Goal: Check status

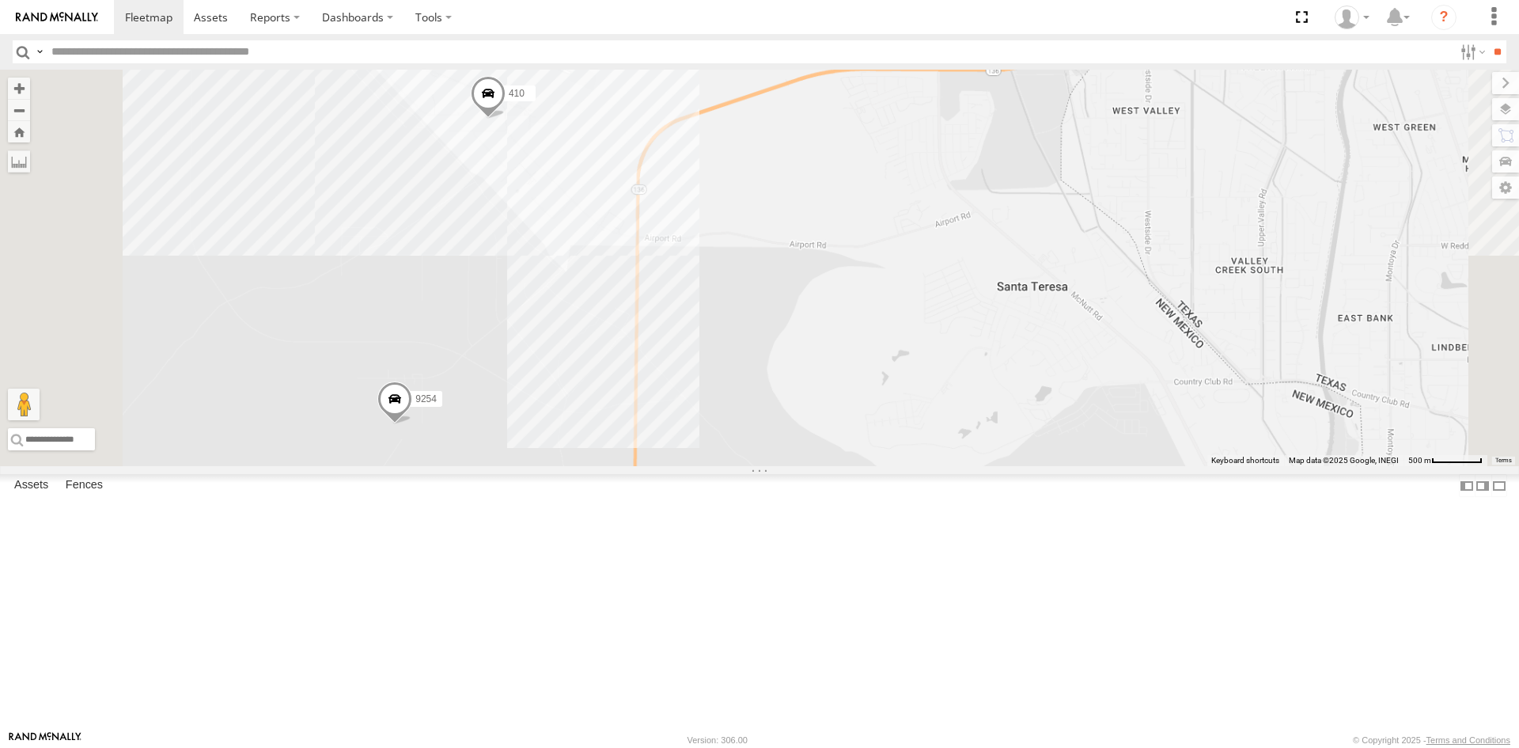
drag, startPoint x: 766, startPoint y: 197, endPoint x: 676, endPoint y: 464, distance: 282.3
click at [676, 464] on div "9254 3485186707B8 4093 410 8689" at bounding box center [759, 268] width 1519 height 396
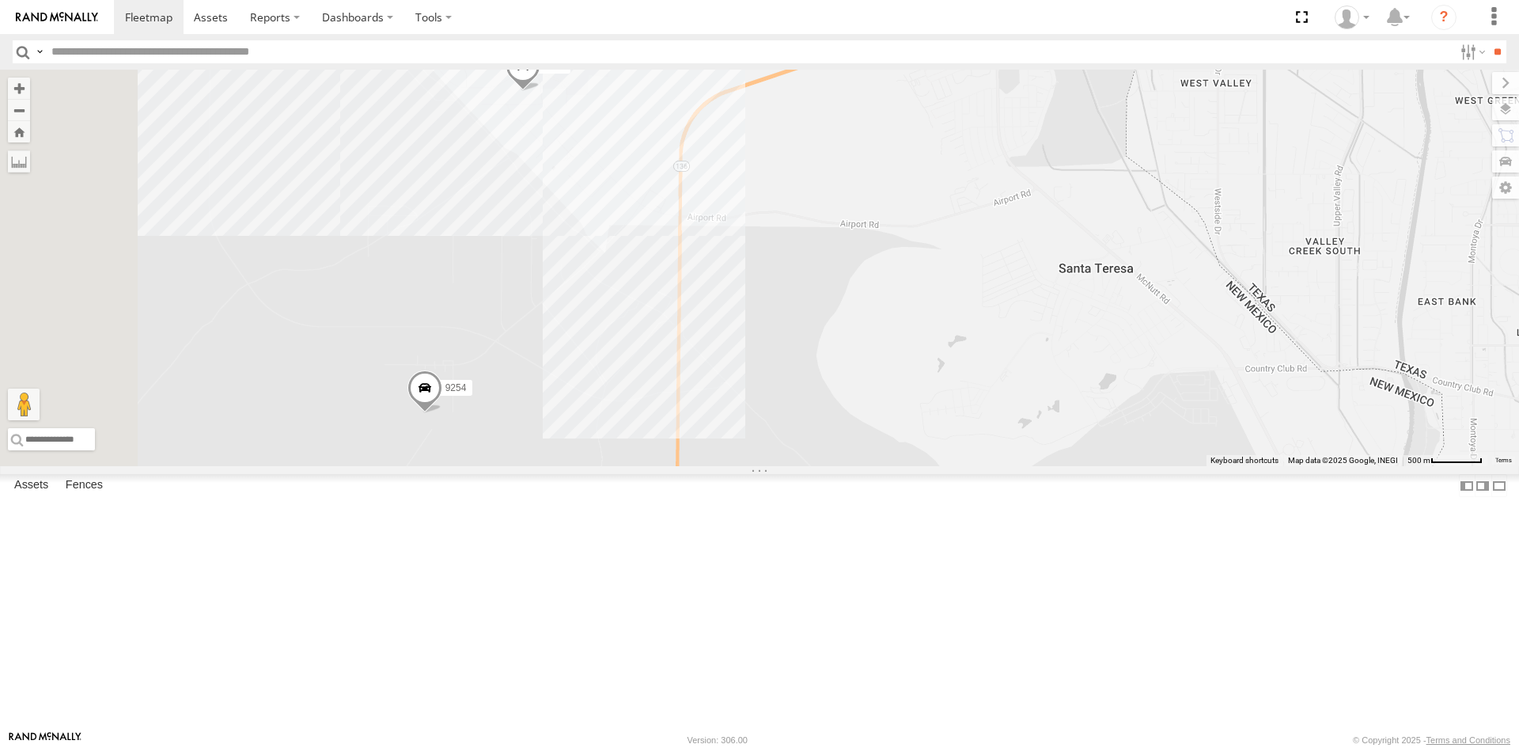
drag, startPoint x: 838, startPoint y: 419, endPoint x: 893, endPoint y: 381, distance: 67.2
click at [893, 381] on div "9254 3485186707B8 4093 410 8689" at bounding box center [759, 268] width 1519 height 396
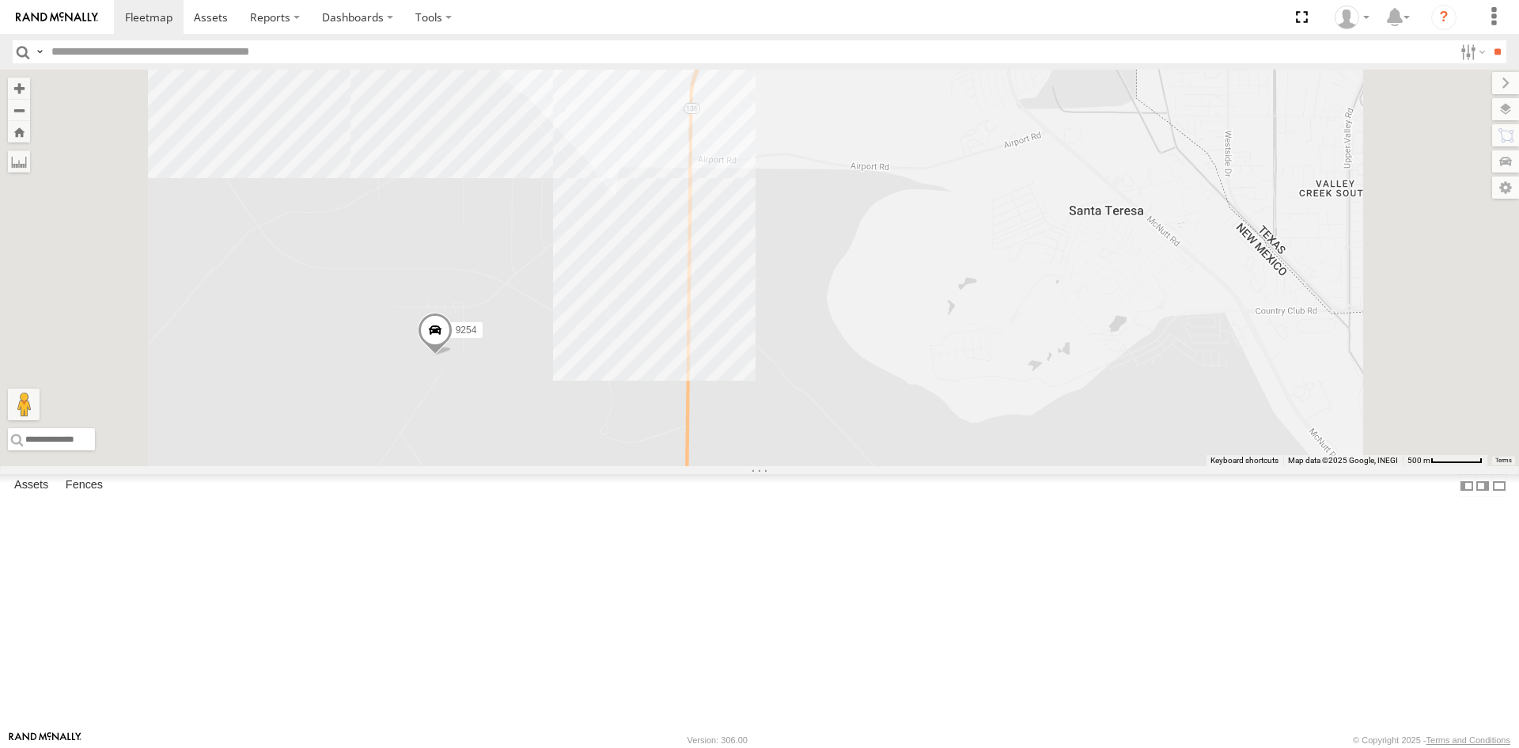
drag, startPoint x: 790, startPoint y: 328, endPoint x: 793, endPoint y: 341, distance: 13.8
click at [793, 341] on div "9254 3485186707B8 4093 410 8689 0054" at bounding box center [759, 268] width 1519 height 396
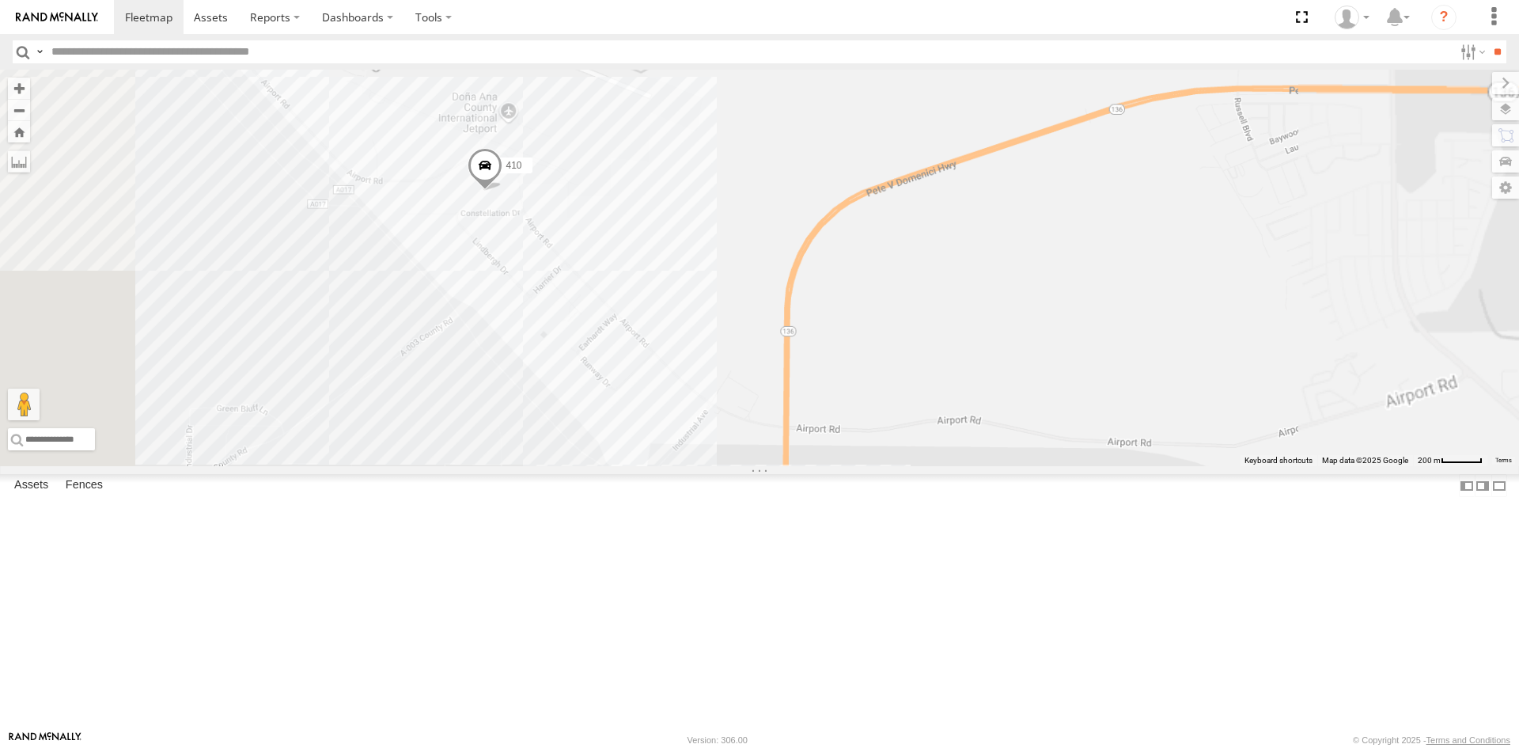
drag, startPoint x: 823, startPoint y: 362, endPoint x: 675, endPoint y: 239, distance: 192.2
click at [724, 279] on div "9254 410" at bounding box center [759, 268] width 1519 height 396
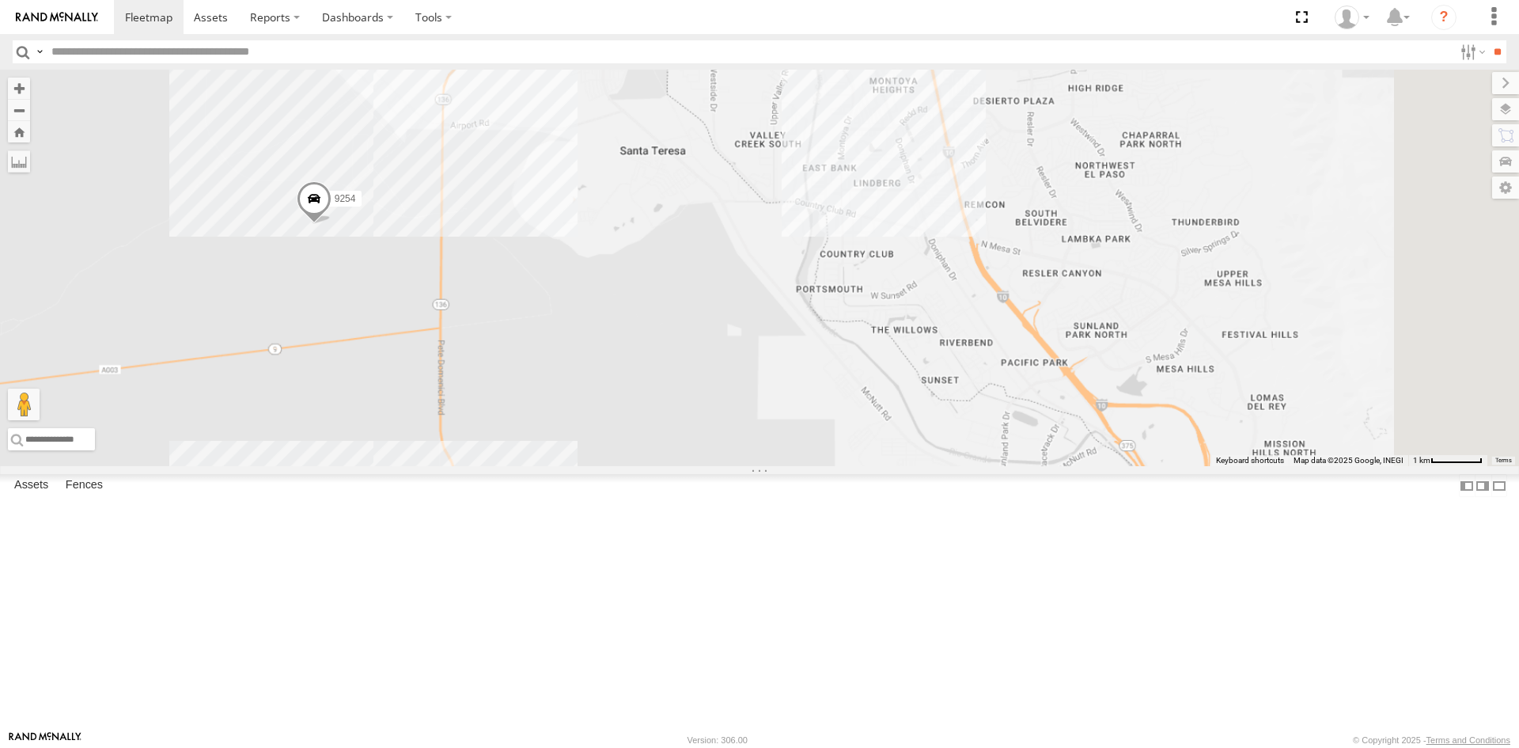
drag, startPoint x: 871, startPoint y: 347, endPoint x: 775, endPoint y: 338, distance: 96.2
click at [779, 337] on div "9254 410" at bounding box center [759, 268] width 1519 height 396
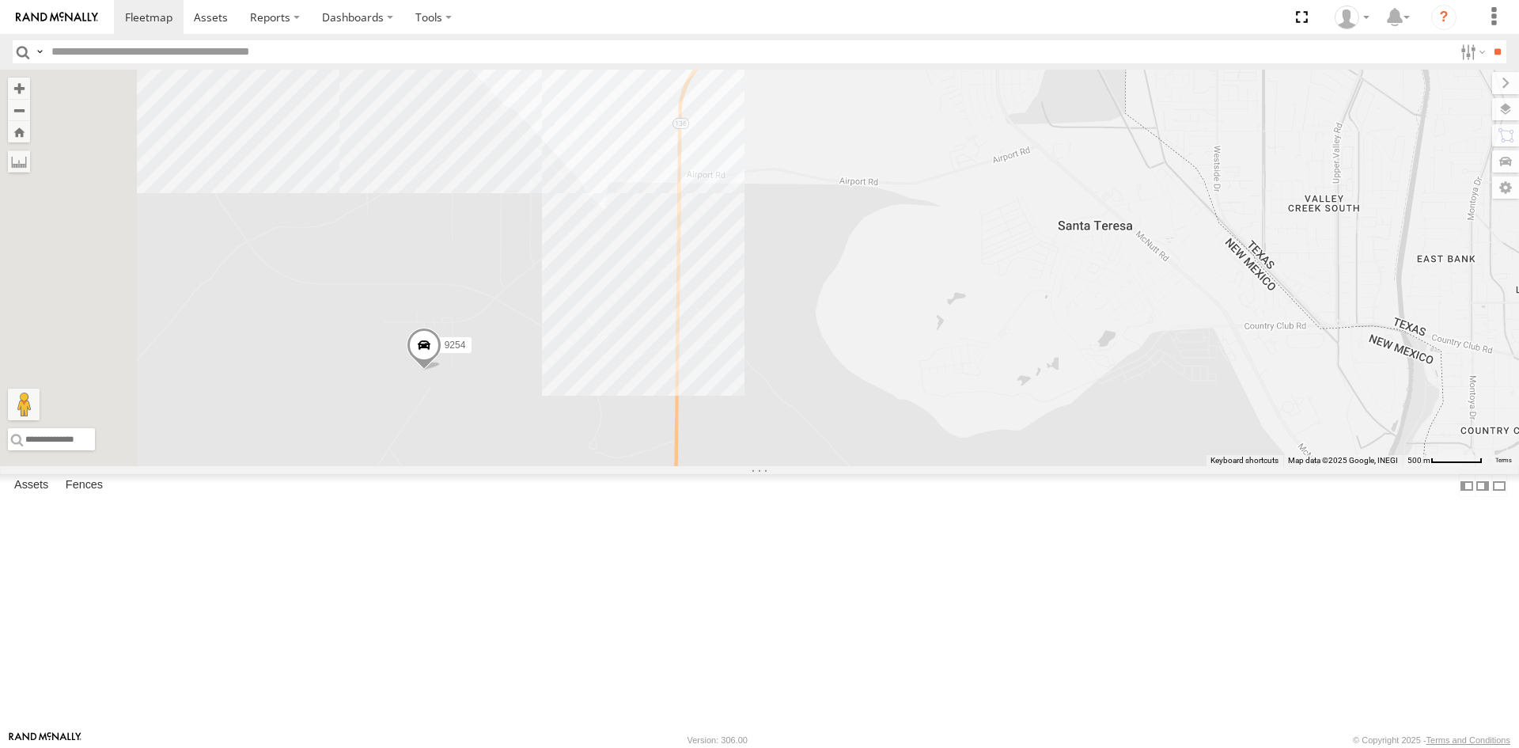
drag, startPoint x: 715, startPoint y: 471, endPoint x: 806, endPoint y: 296, distance: 197.1
click at [806, 296] on div "9254 410 3485186707B8 0054" at bounding box center [759, 268] width 1519 height 396
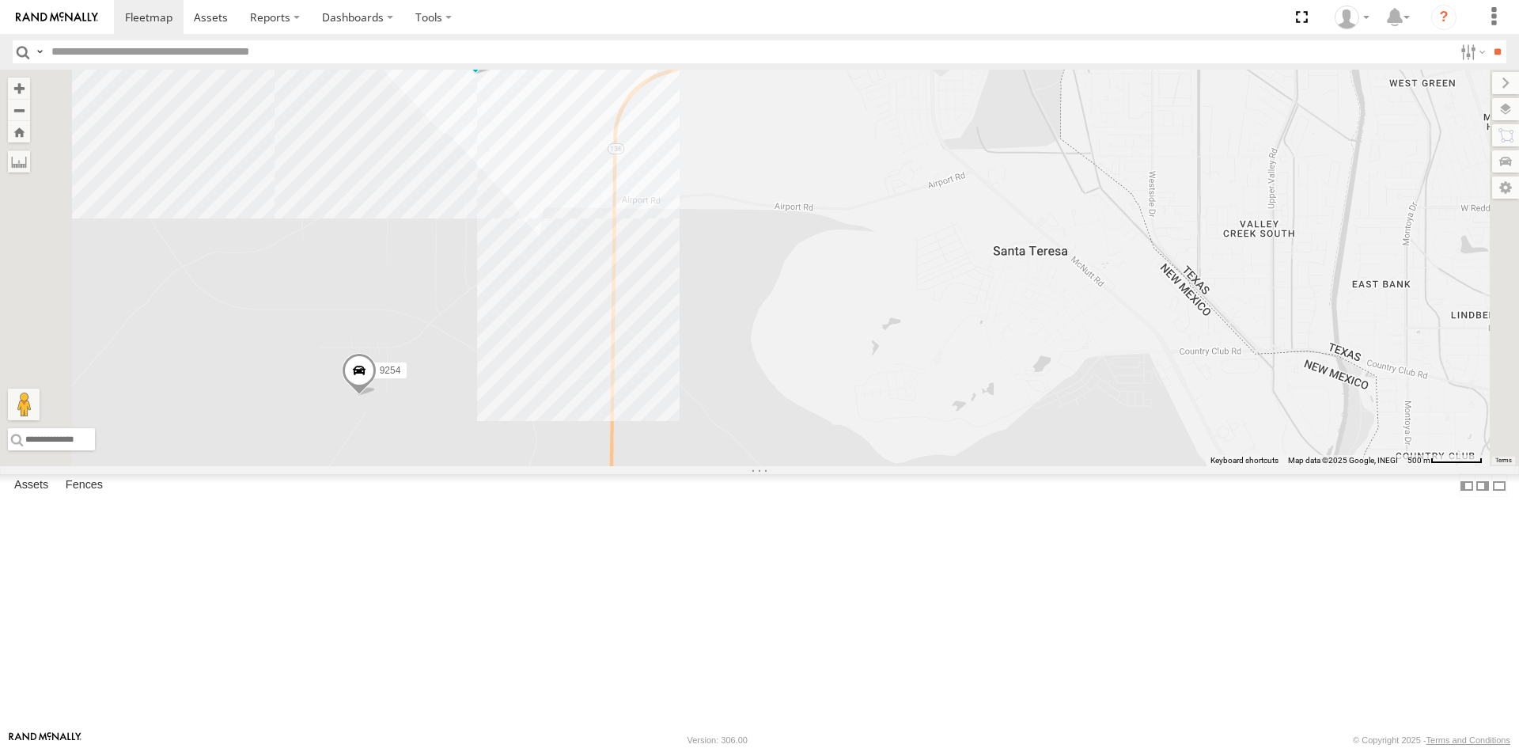
drag, startPoint x: 836, startPoint y: 511, endPoint x: 760, endPoint y: 449, distance: 98.5
click at [758, 449] on div "9254 410" at bounding box center [759, 268] width 1519 height 396
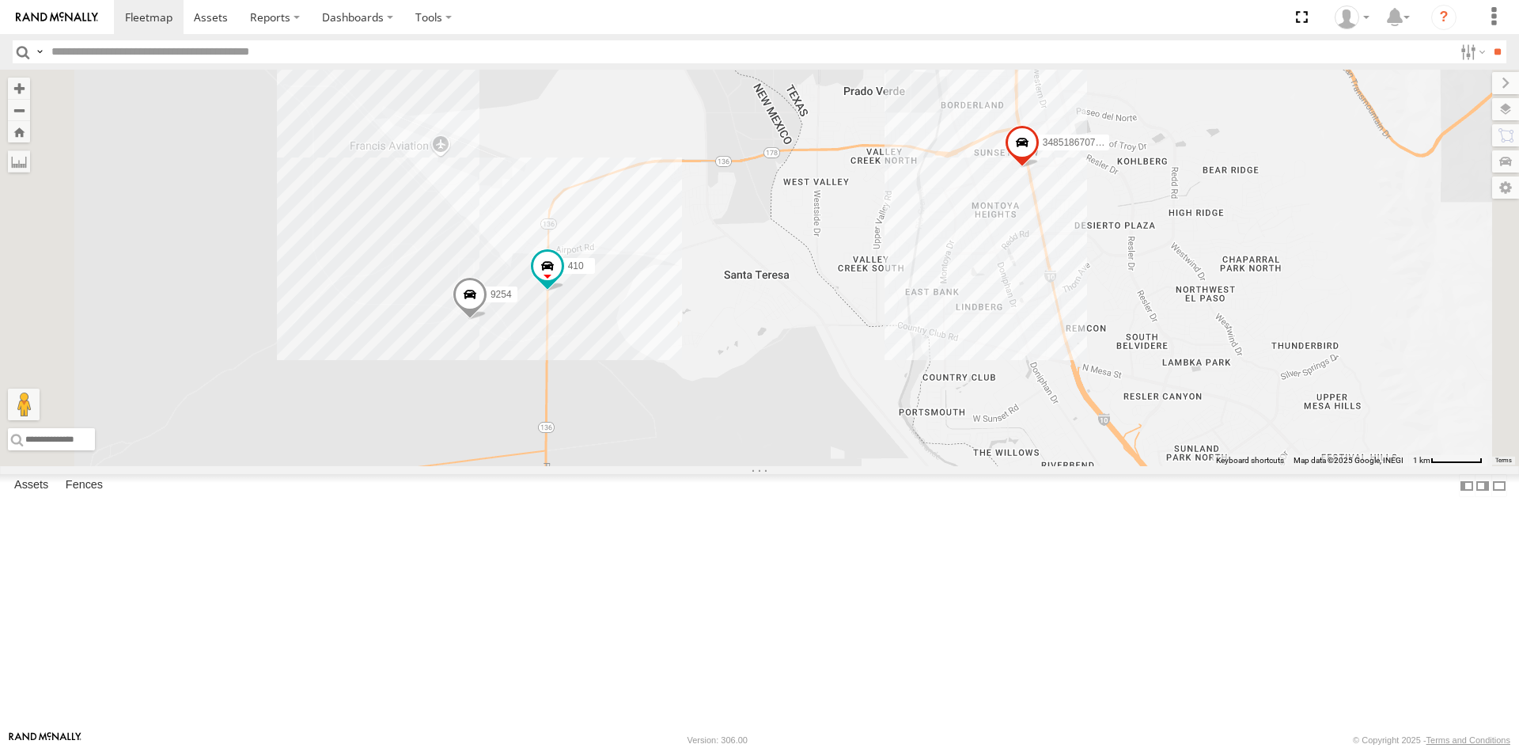
drag, startPoint x: 934, startPoint y: 505, endPoint x: 771, endPoint y: 466, distance: 166.8
click at [779, 466] on div "9254 410 3485186707B8" at bounding box center [759, 268] width 1519 height 396
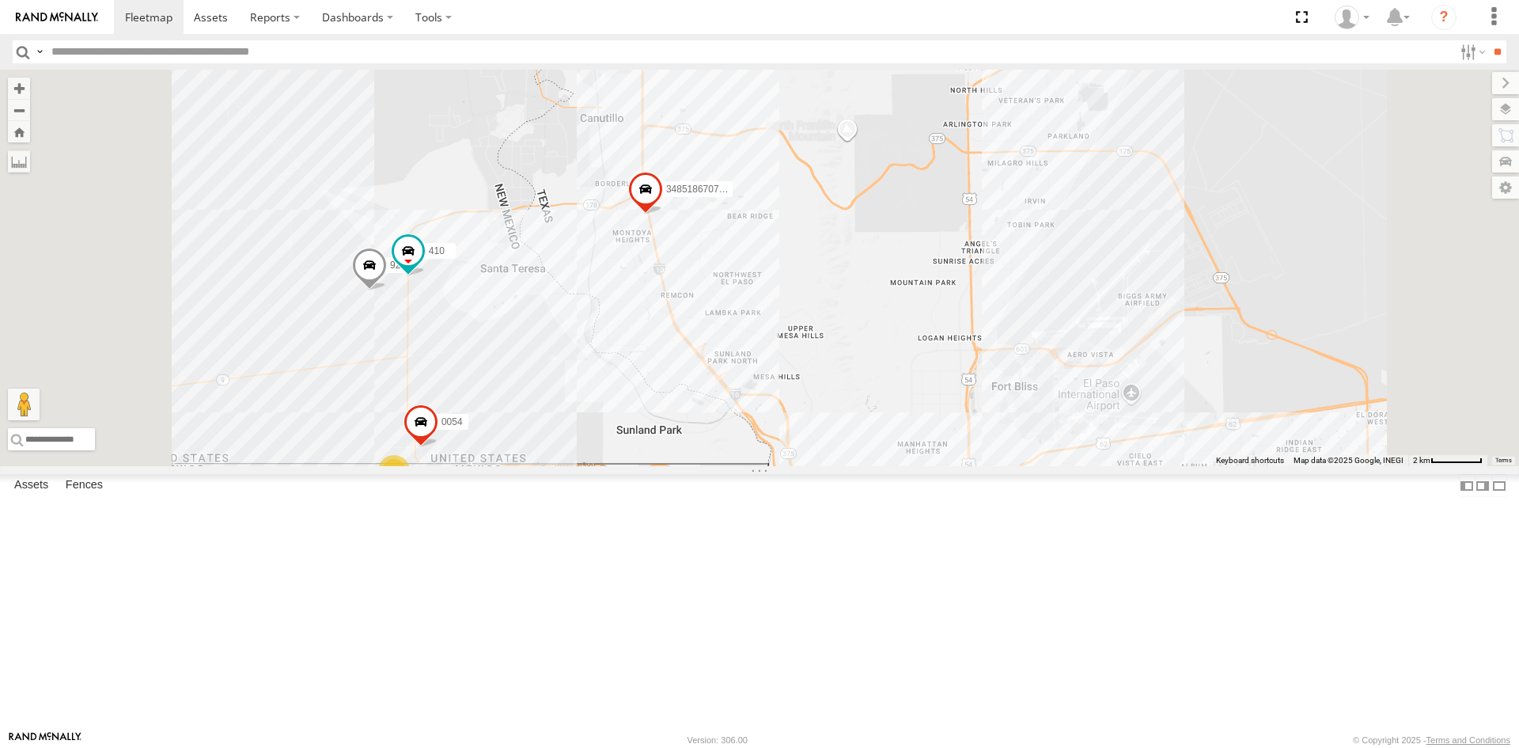
drag, startPoint x: 817, startPoint y: 500, endPoint x: 908, endPoint y: 439, distance: 110.2
click at [908, 438] on div "9254 410 3485186707B8 13 0054" at bounding box center [759, 268] width 1519 height 396
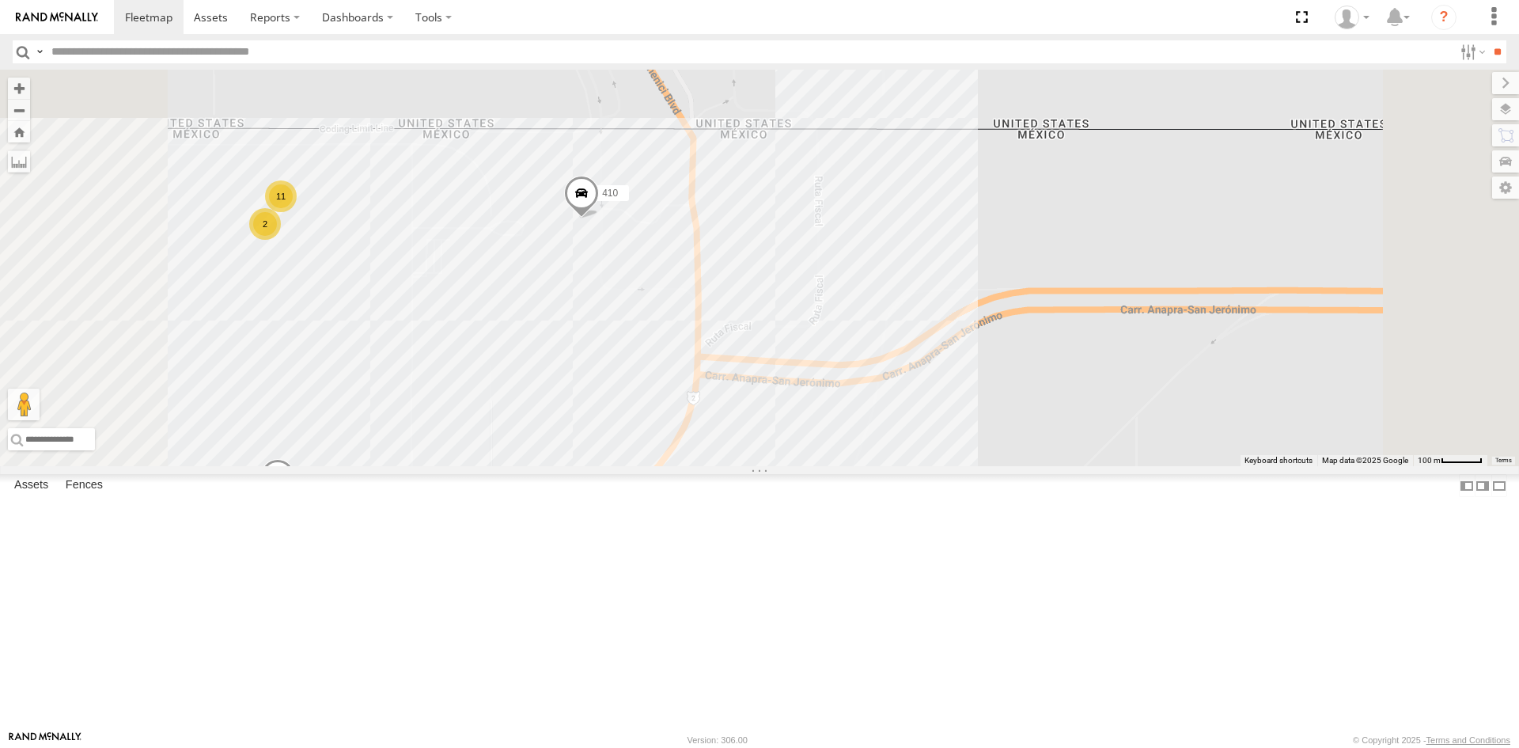
drag, startPoint x: 870, startPoint y: 390, endPoint x: 889, endPoint y: 230, distance: 161.0
click at [889, 230] on div "3485186707B8 4093 8689 9254 410 0054 11 2" at bounding box center [759, 268] width 1519 height 396
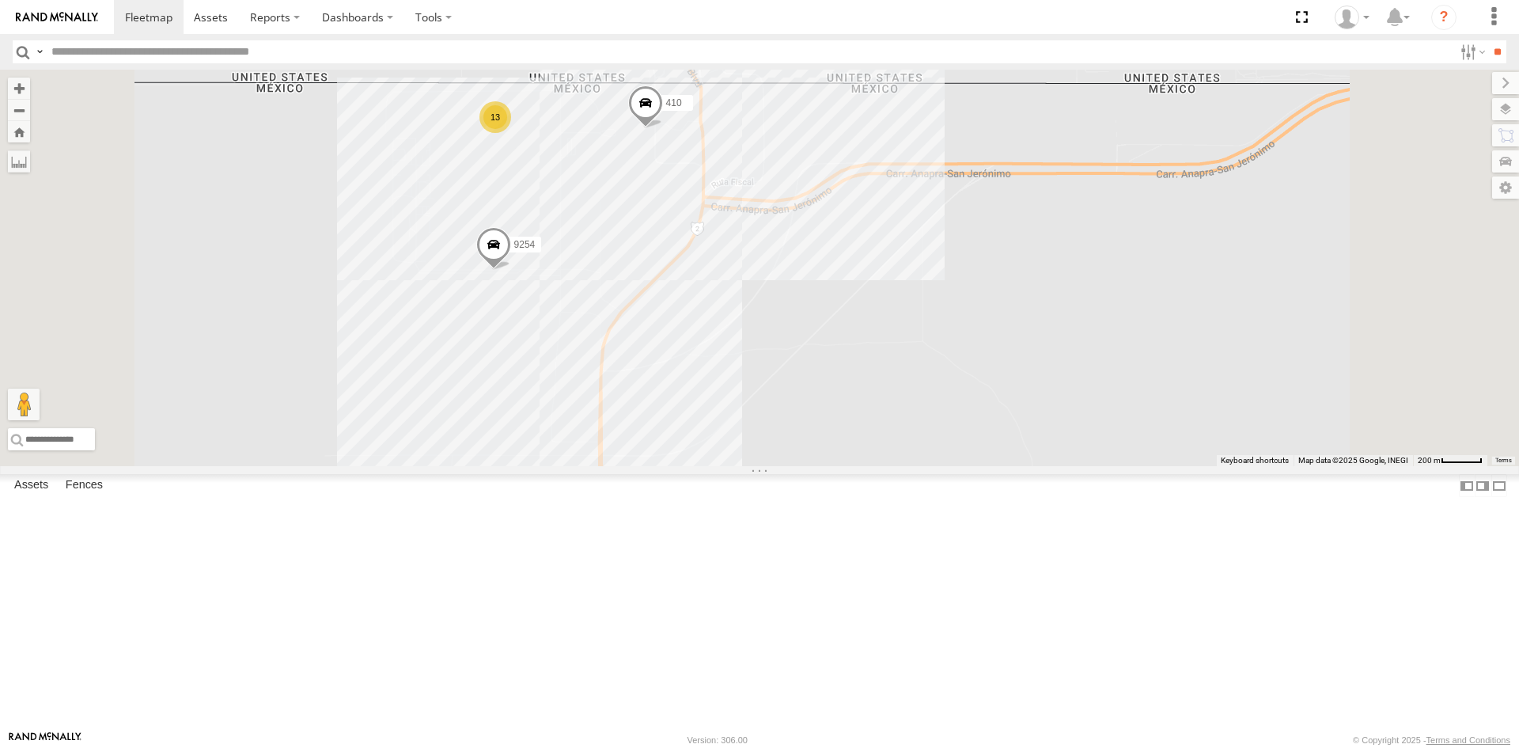
drag, startPoint x: 876, startPoint y: 329, endPoint x: 980, endPoint y: 676, distance: 361.7
click at [879, 358] on div "3485186707B8 4093 8689 9254 410 0054 13" at bounding box center [759, 268] width 1519 height 396
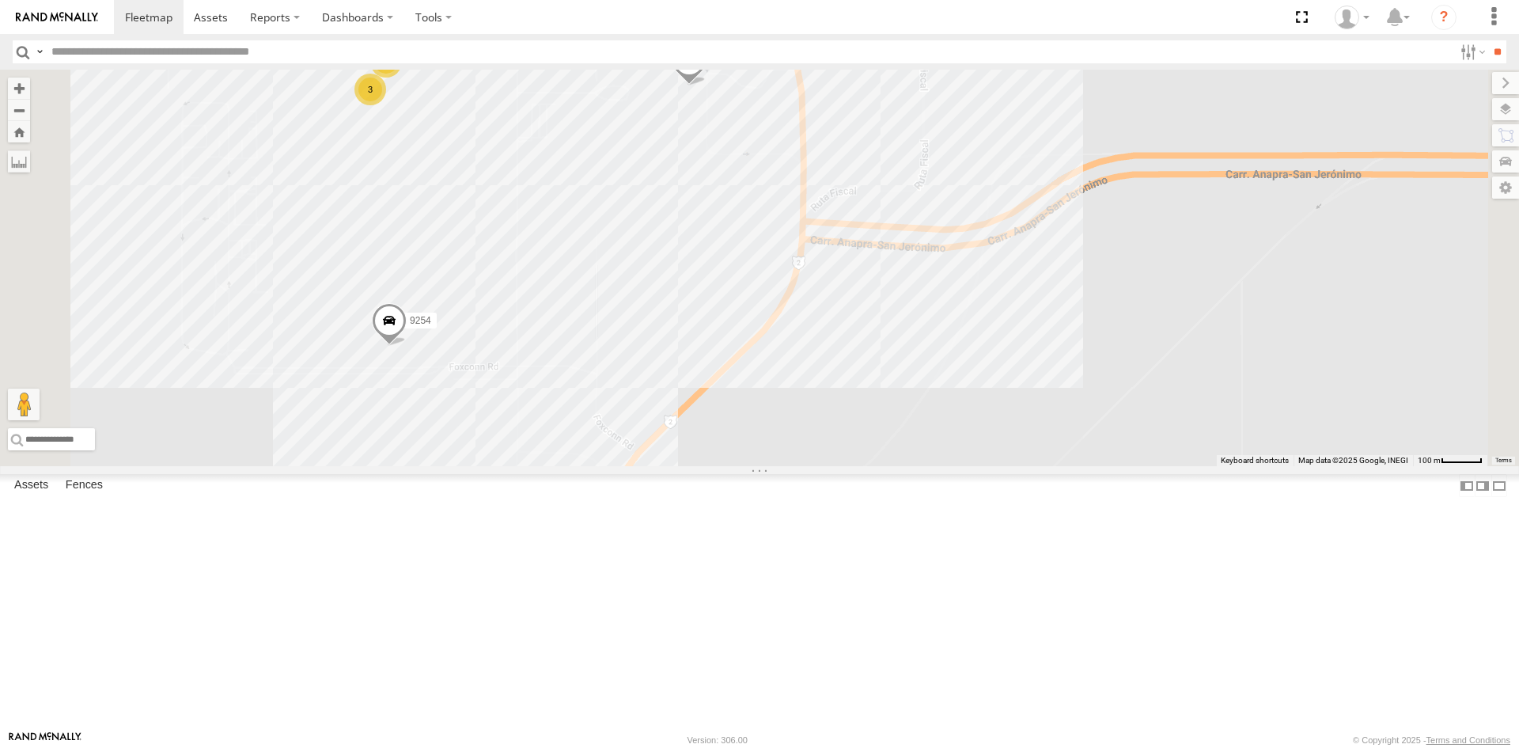
drag, startPoint x: 819, startPoint y: 373, endPoint x: 865, endPoint y: 463, distance: 101.2
click at [863, 449] on div "9254 410 0054 10 3" at bounding box center [759, 268] width 1519 height 396
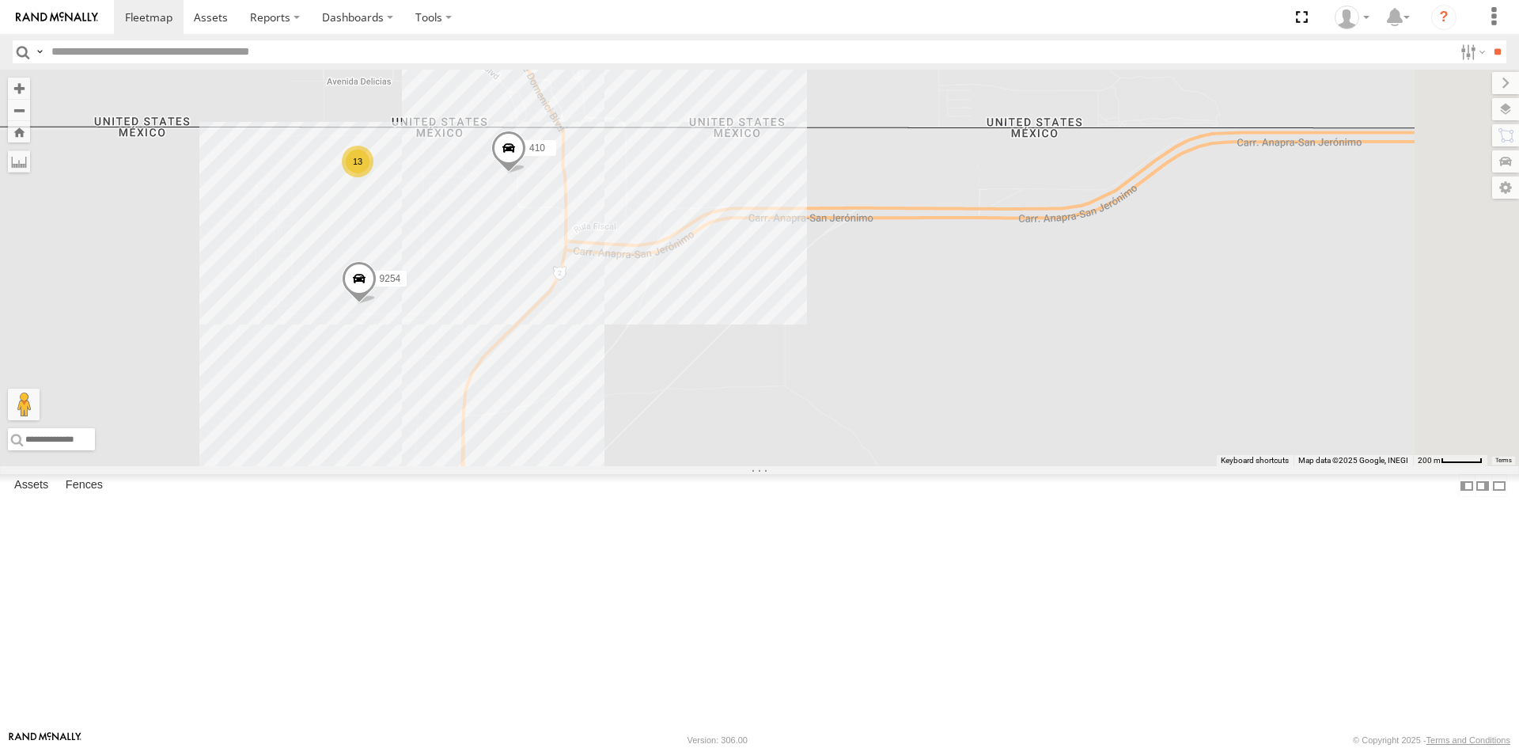
drag, startPoint x: 900, startPoint y: 446, endPoint x: 676, endPoint y: 381, distance: 233.9
click at [676, 381] on div "9254 410 0054 13" at bounding box center [759, 268] width 1519 height 396
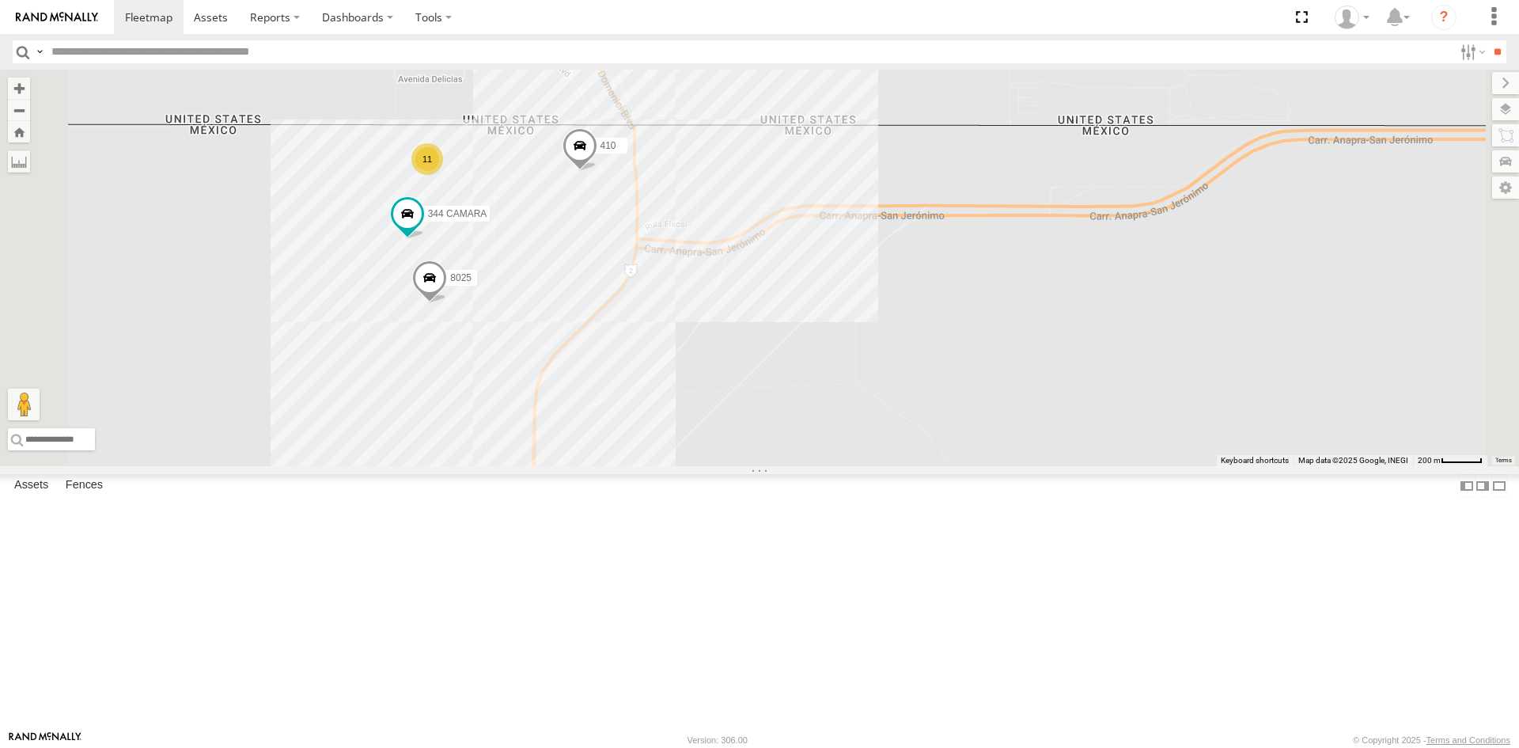
drag, startPoint x: 677, startPoint y: 252, endPoint x: 642, endPoint y: 495, distance: 245.4
click at [642, 466] on div "3485186707B8 4093 9254 8689 8025 11 410 344 CAMARA" at bounding box center [759, 268] width 1519 height 396
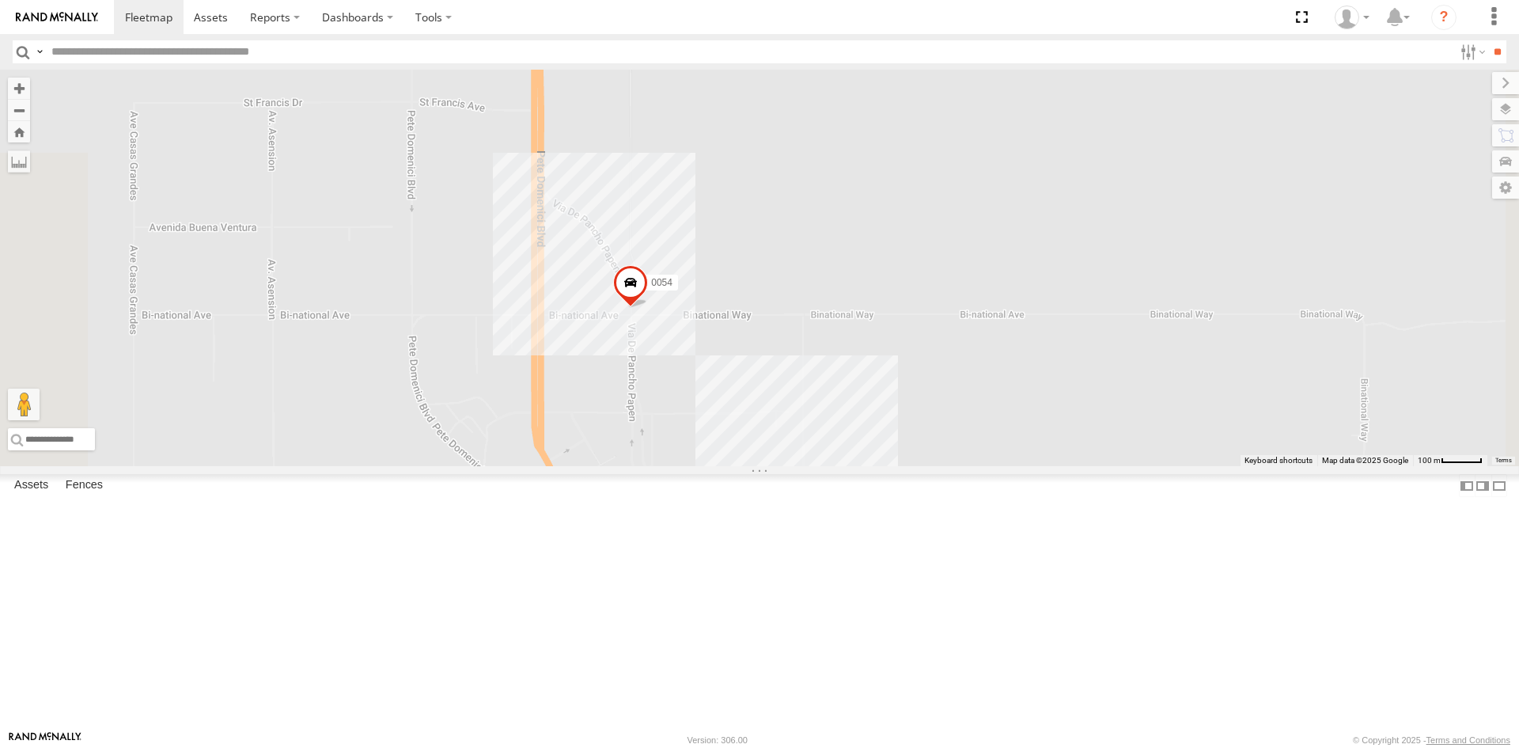
drag, startPoint x: 727, startPoint y: 536, endPoint x: 730, endPoint y: 363, distance: 172.5
click at [726, 432] on div "3485186707B8 4093 9254 8689 8025 410 344 CAMARA 0054" at bounding box center [759, 268] width 1519 height 396
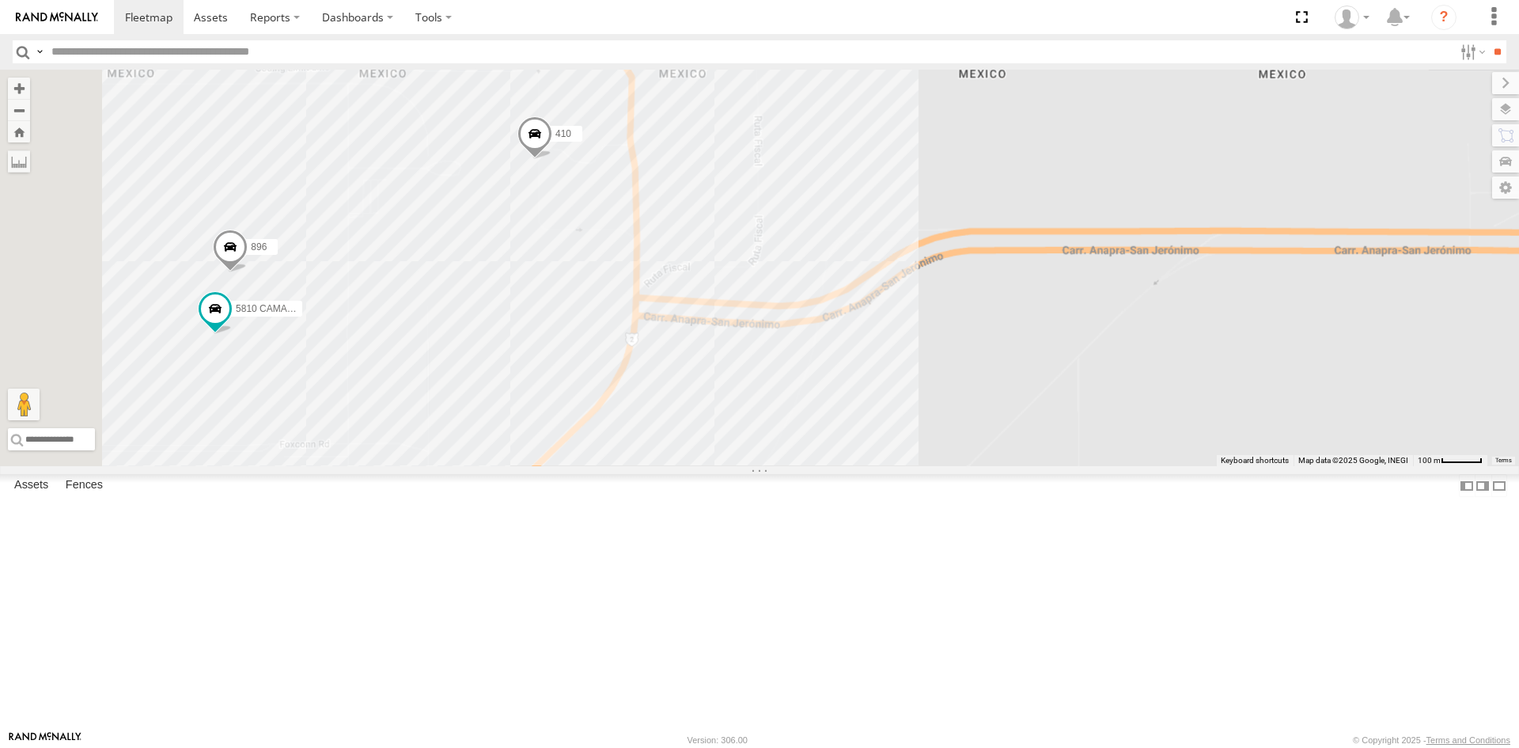
drag, startPoint x: 837, startPoint y: 451, endPoint x: 899, endPoint y: 255, distance: 205.7
click at [898, 255] on div "4093 9254 8689 410 0054 896 5810 CAMARA" at bounding box center [759, 268] width 1519 height 396
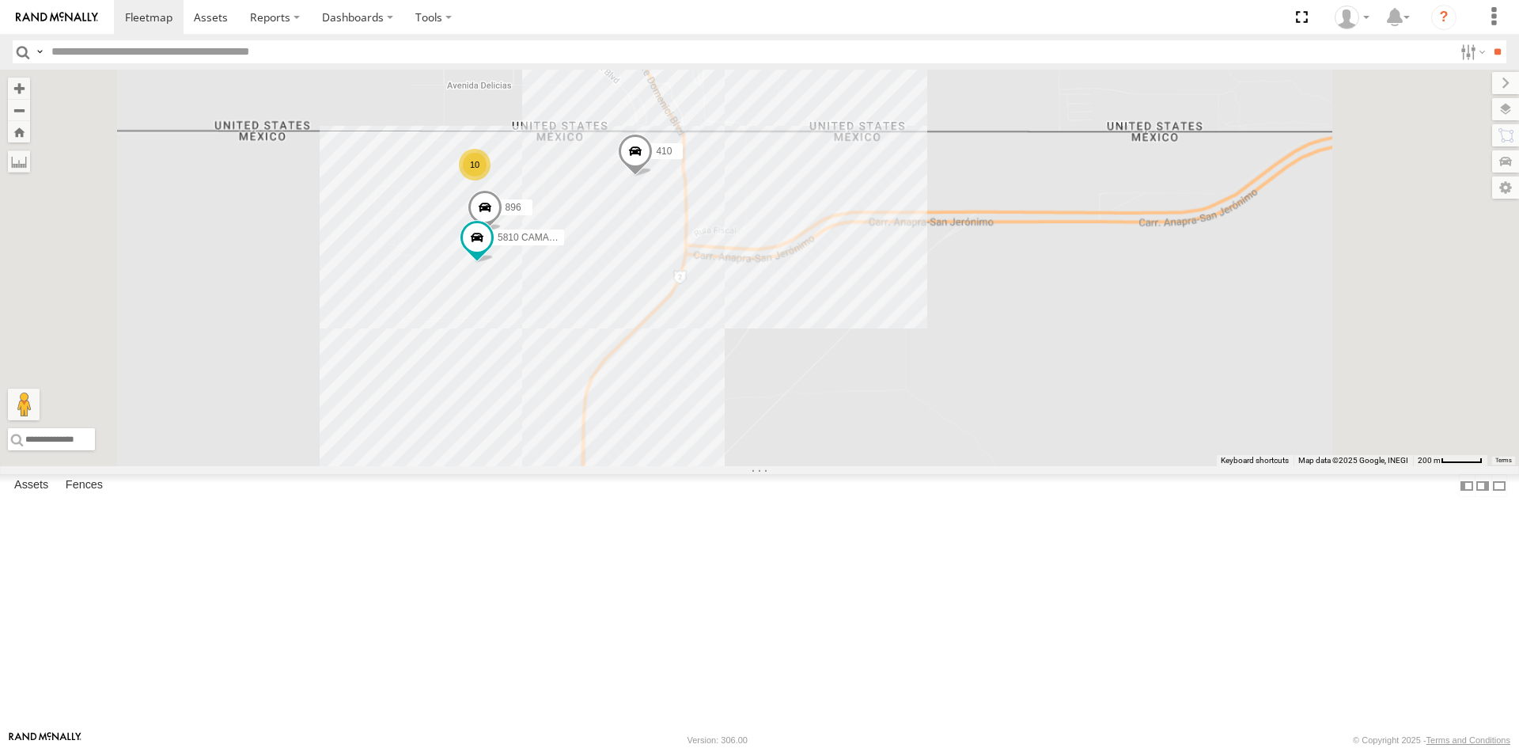
drag, startPoint x: 1067, startPoint y: 323, endPoint x: 1076, endPoint y: 370, distance: 48.4
click at [1076, 370] on div "4093 9254 8689 410 0054 896 5810 CAMARA 10" at bounding box center [759, 268] width 1519 height 396
drag, startPoint x: 904, startPoint y: 405, endPoint x: 945, endPoint y: 412, distance: 41.0
click at [945, 412] on div "4093 9254 8689 410 0054 896 5810 CAMARA" at bounding box center [759, 268] width 1519 height 396
